Goal: Navigation & Orientation: Find specific page/section

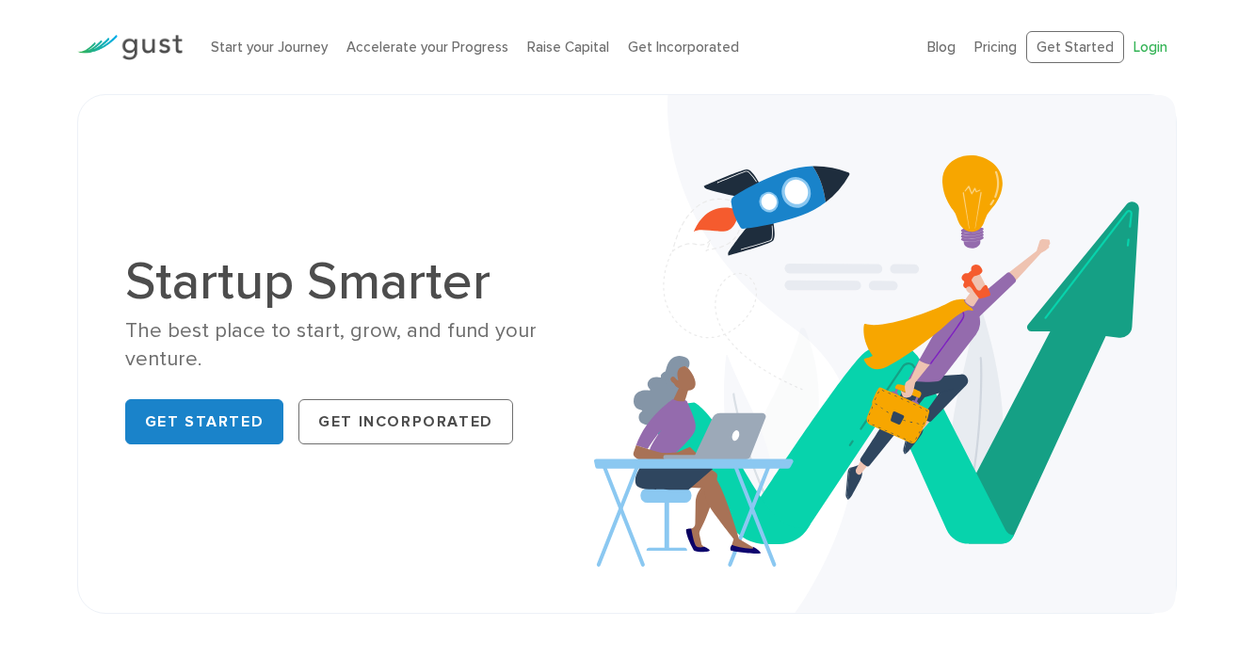
click at [1147, 44] on link "Login" at bounding box center [1150, 47] width 34 height 17
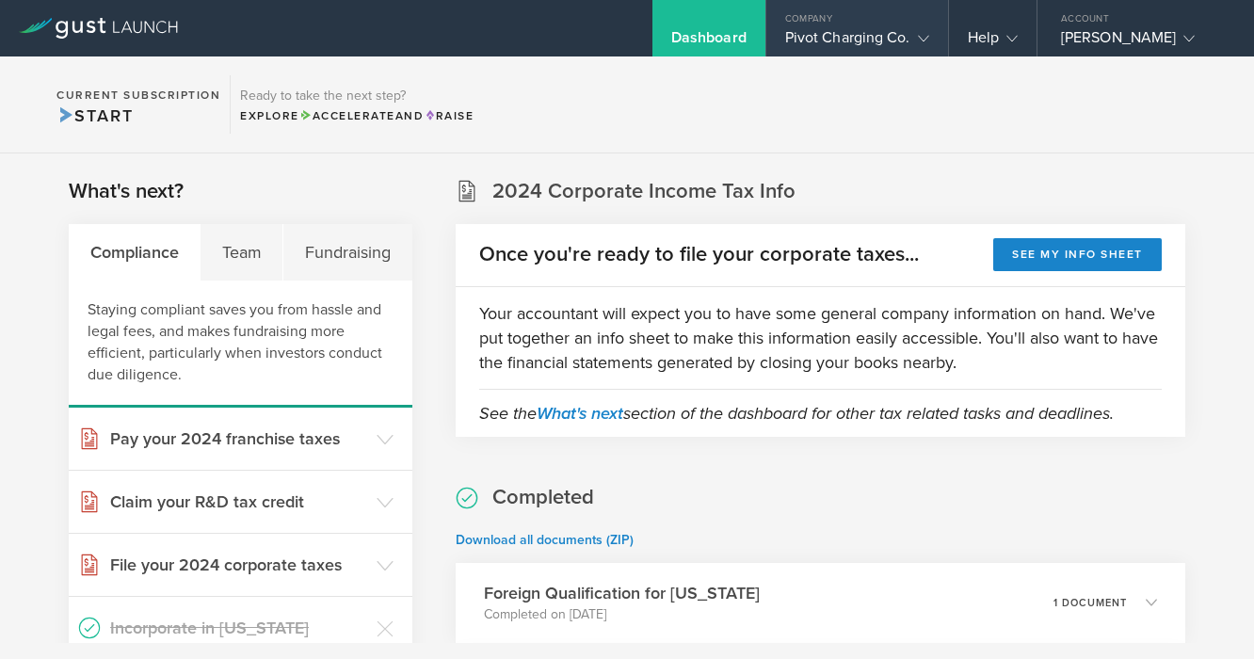
click at [914, 49] on div "Pivot Charging Co." at bounding box center [857, 42] width 144 height 28
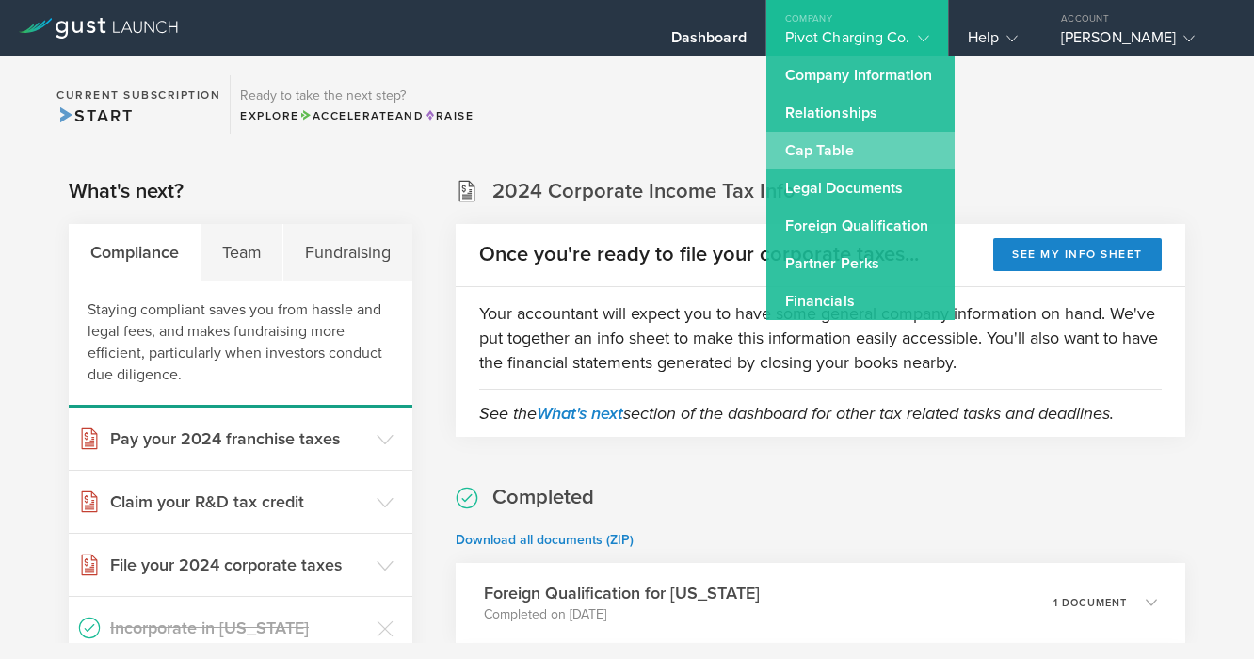
click at [835, 140] on link "Cap Table" at bounding box center [860, 151] width 188 height 38
